Goal: Check status

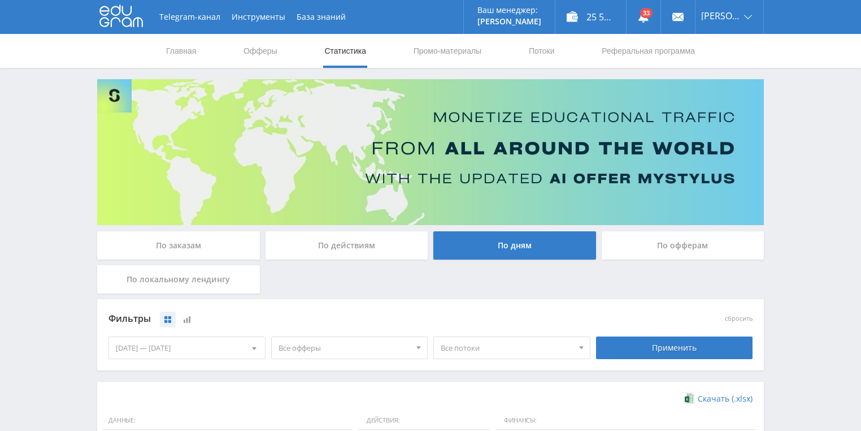
scroll to position [308, 0]
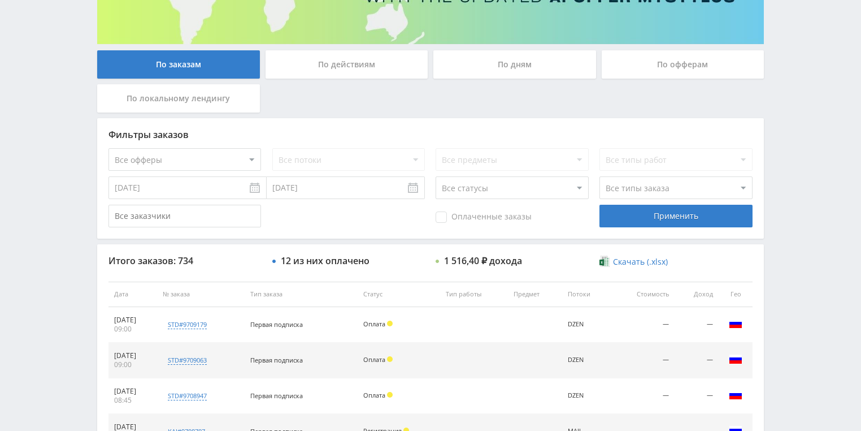
click at [344, 75] on div "По действиям" at bounding box center [347, 64] width 163 height 28
click at [0, 0] on input "По действиям" at bounding box center [0, 0] width 0 height 0
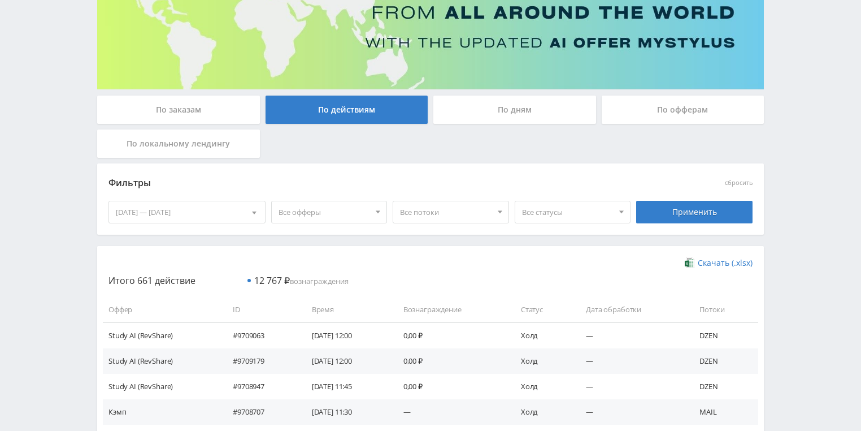
click at [516, 115] on div "По дням" at bounding box center [515, 110] width 163 height 28
click at [0, 0] on input "По дням" at bounding box center [0, 0] width 0 height 0
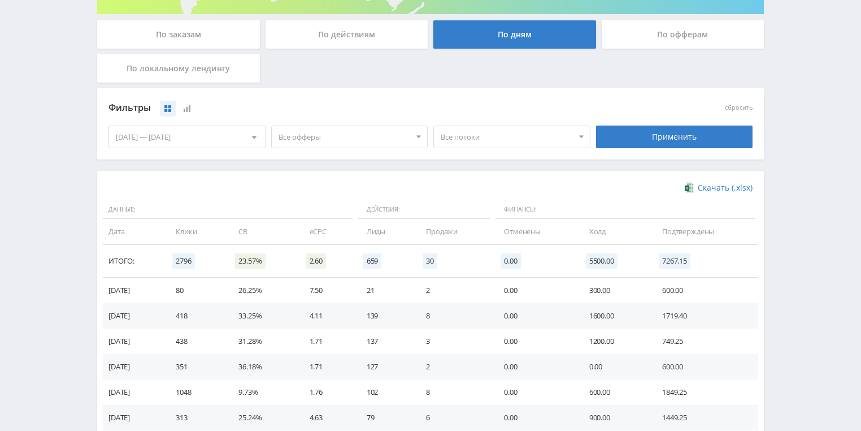
scroll to position [271, 0]
